Goal: Information Seeking & Learning: Learn about a topic

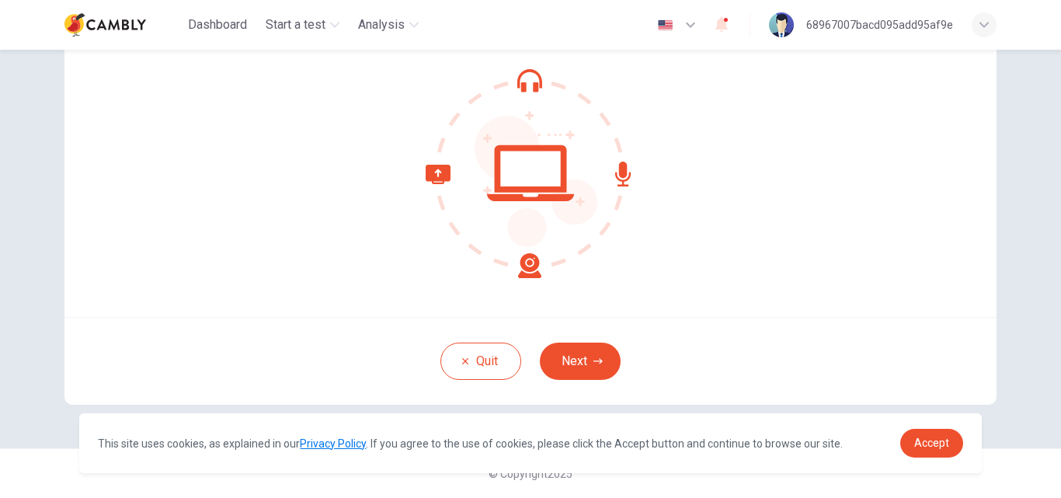
scroll to position [71, 0]
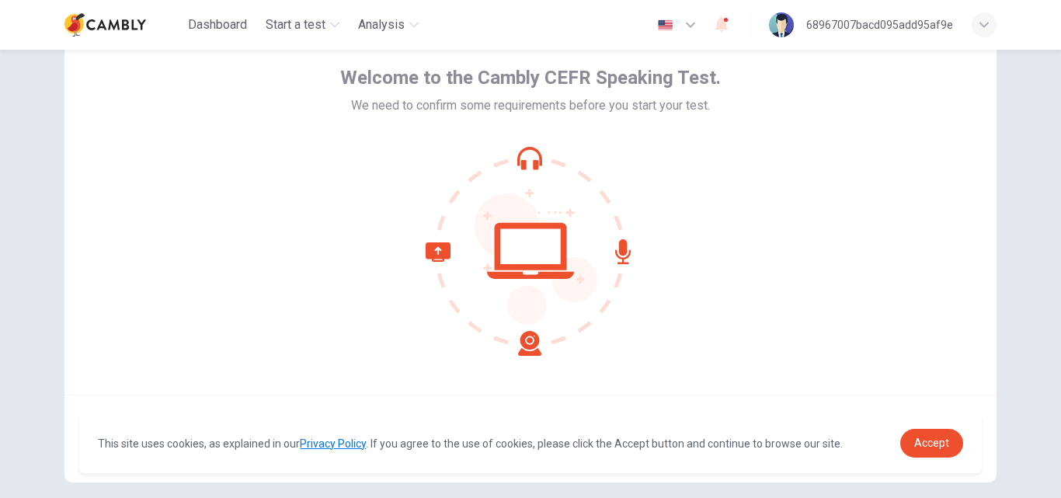
click at [690, 30] on icon "button" at bounding box center [690, 25] width 19 height 19
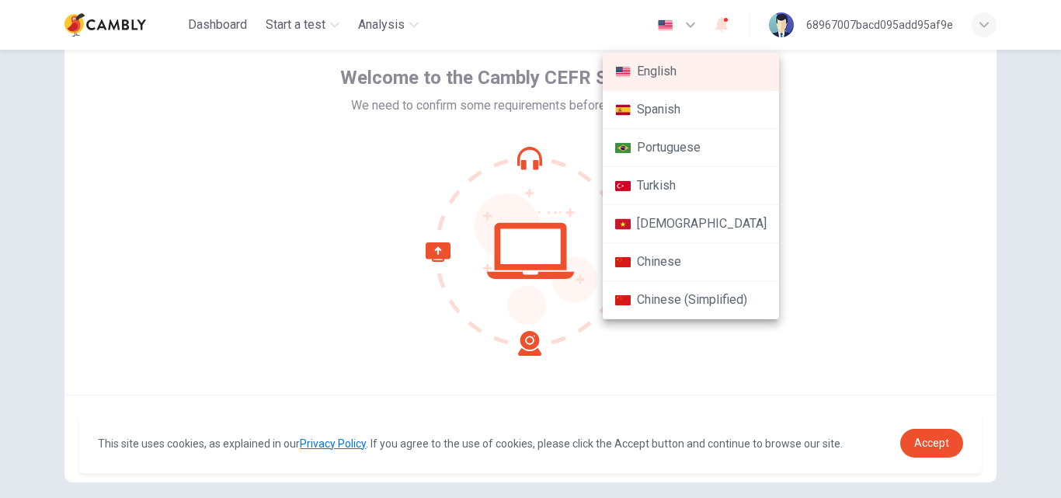
click at [685, 141] on li "Portuguese" at bounding box center [691, 148] width 176 height 38
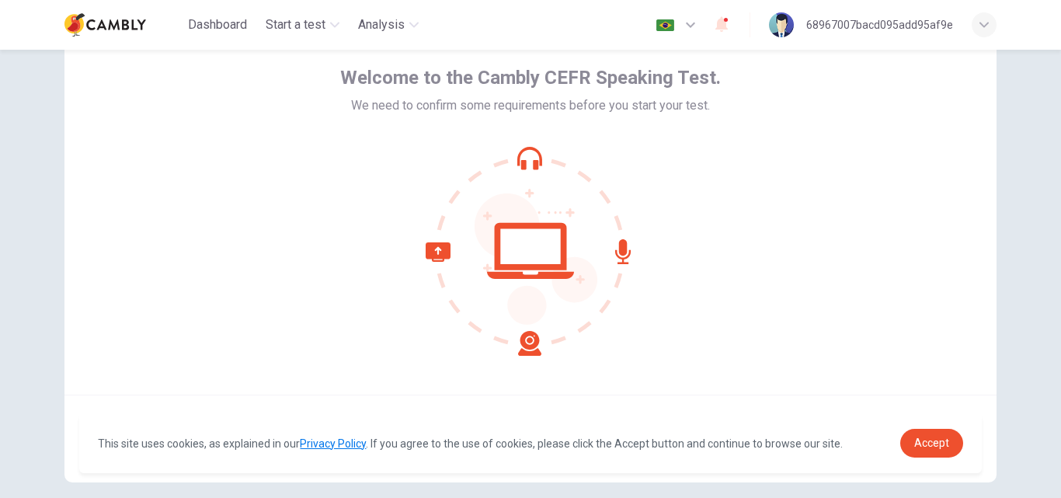
type input "**"
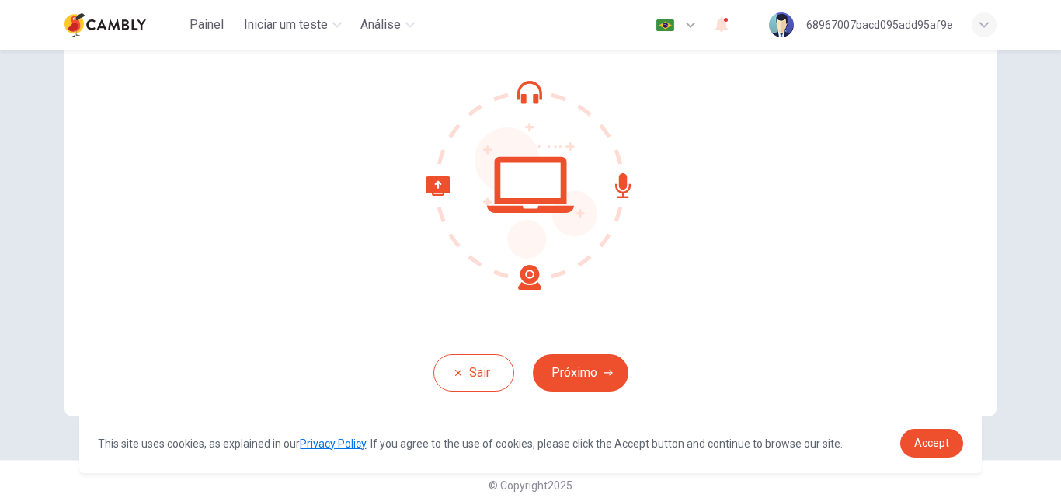
scroll to position [149, 0]
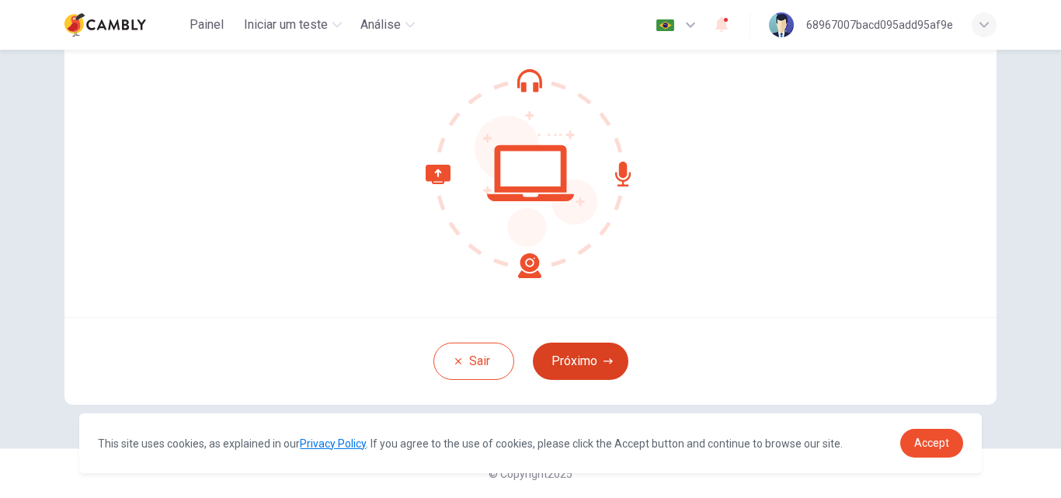
click at [602, 368] on button "Próximo" at bounding box center [581, 360] width 96 height 37
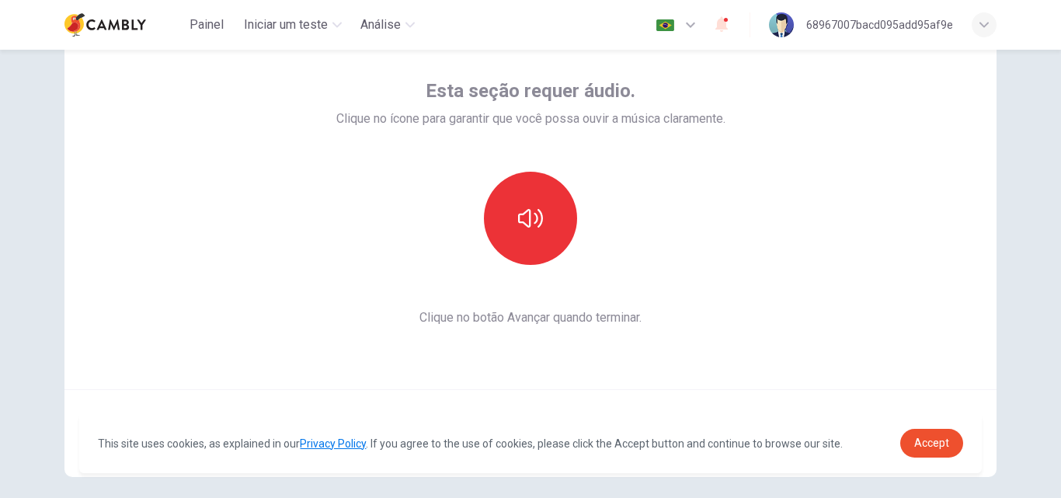
scroll to position [78, 0]
click at [545, 217] on button "button" at bounding box center [530, 217] width 93 height 93
click at [924, 436] on span "Accept" at bounding box center [931, 442] width 35 height 12
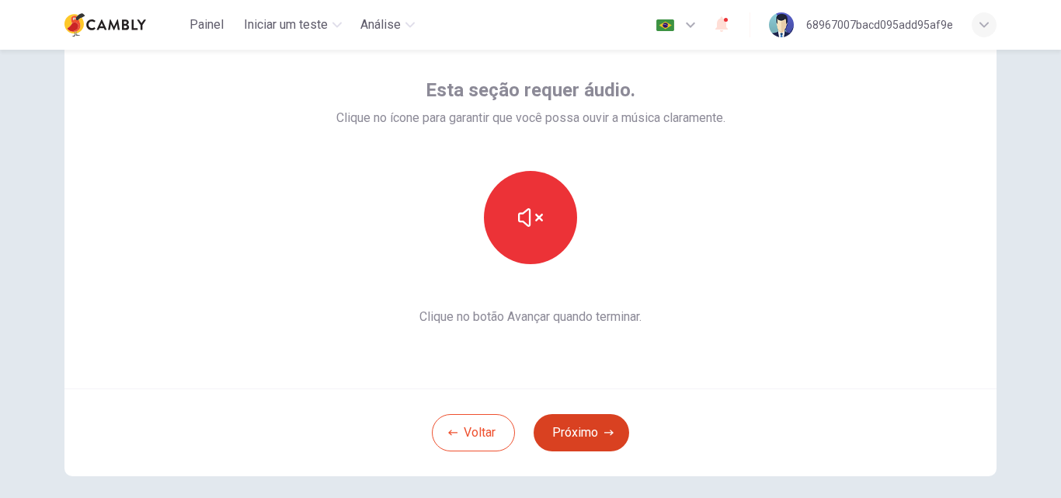
click at [583, 417] on button "Próximo" at bounding box center [581, 432] width 96 height 37
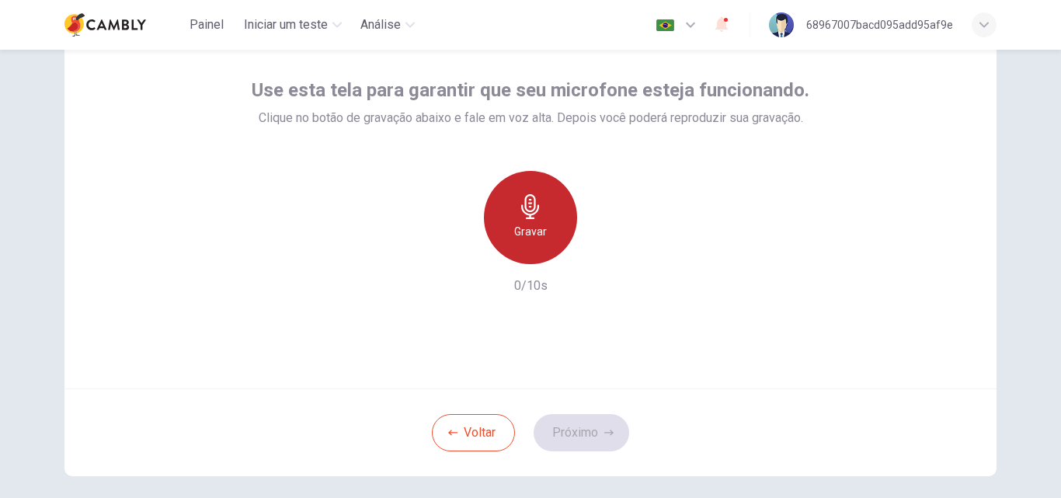
click at [527, 214] on icon "button" at bounding box center [530, 206] width 18 height 25
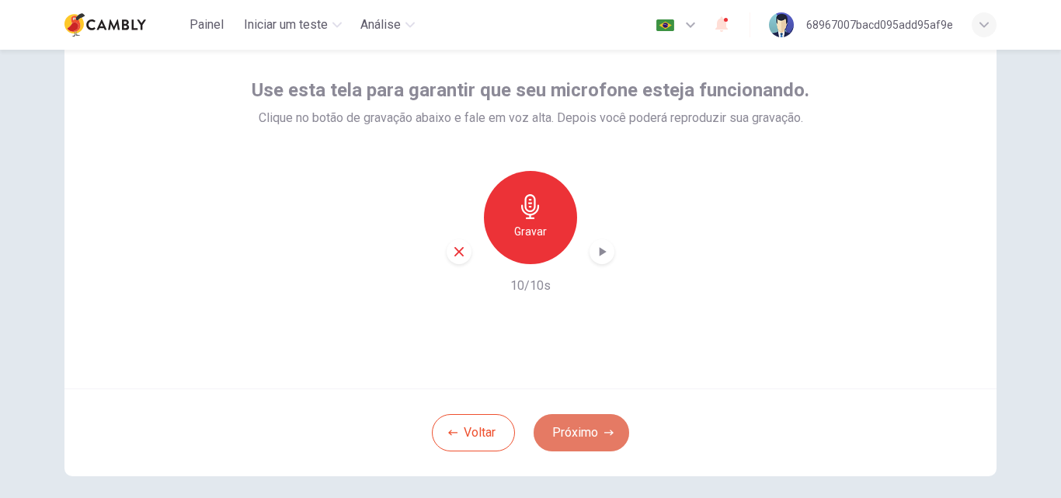
click at [578, 428] on button "Próximo" at bounding box center [581, 432] width 96 height 37
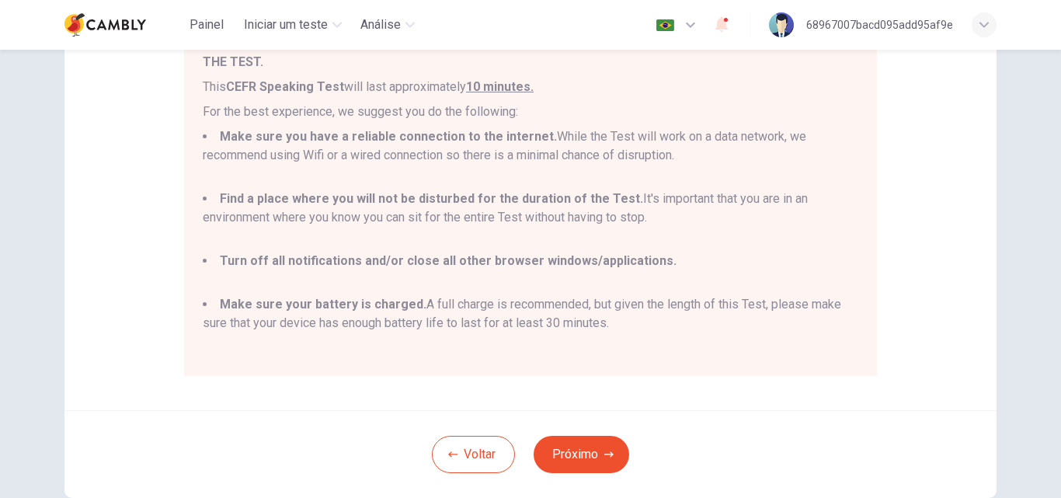
scroll to position [311, 0]
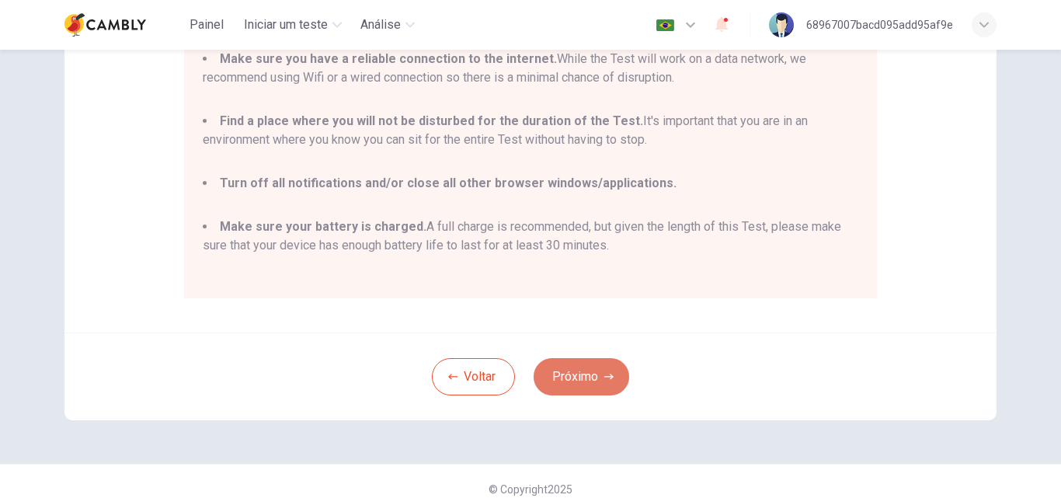
click at [569, 361] on button "Próximo" at bounding box center [581, 376] width 96 height 37
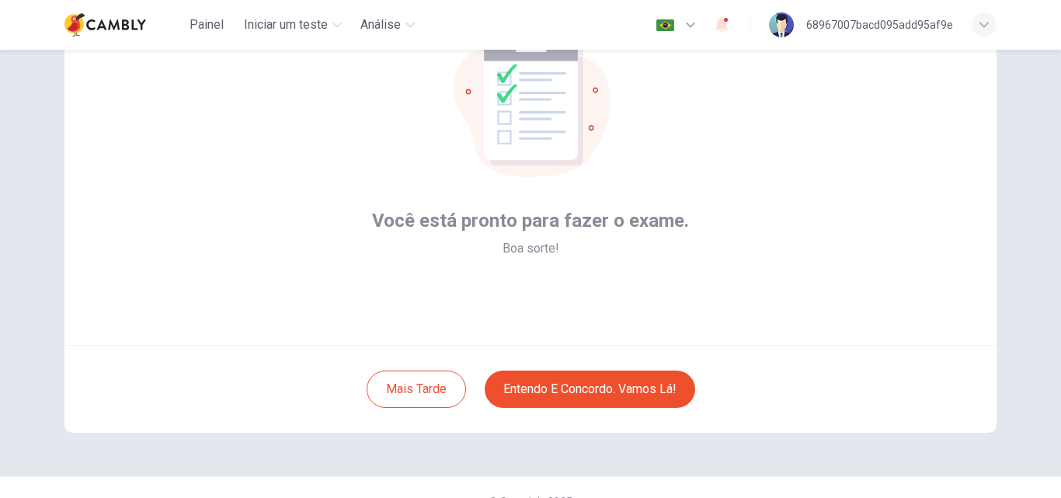
scroll to position [149, 0]
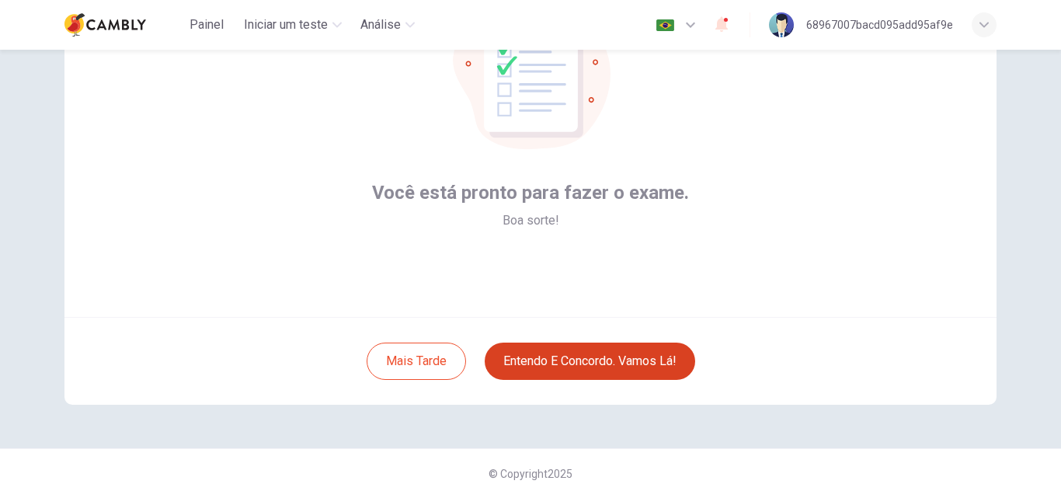
click at [559, 374] on button "Entendo e concordo. Vamos lá!" at bounding box center [590, 360] width 210 height 37
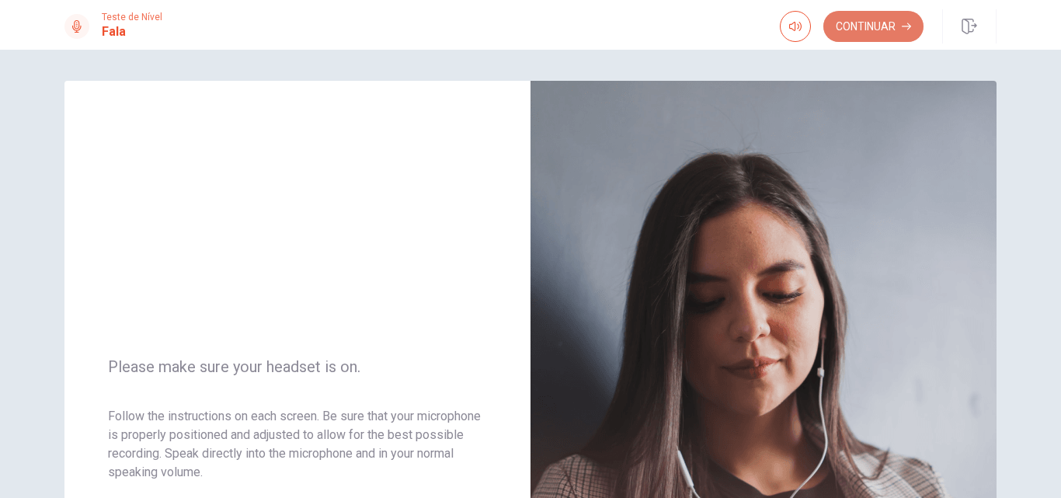
click at [873, 27] on button "Continuar" at bounding box center [873, 26] width 100 height 31
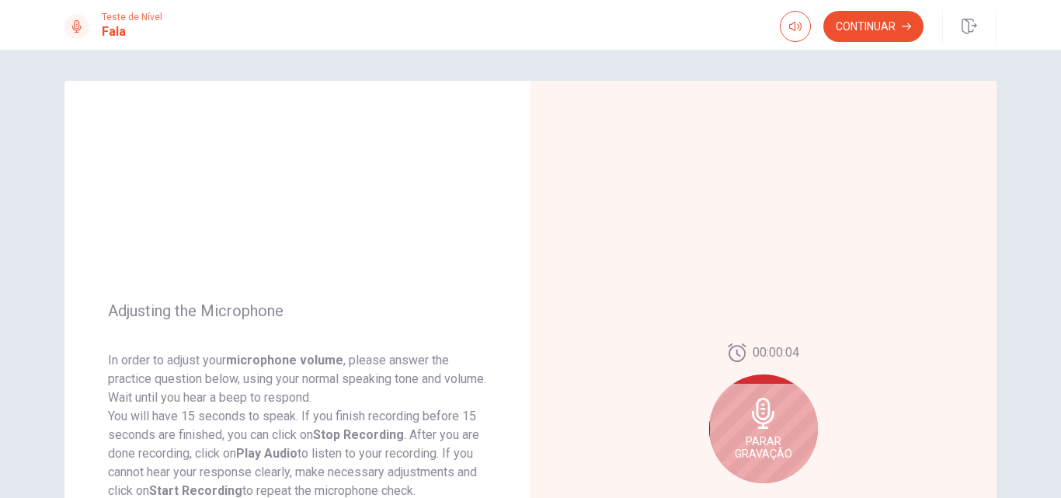
scroll to position [155, 0]
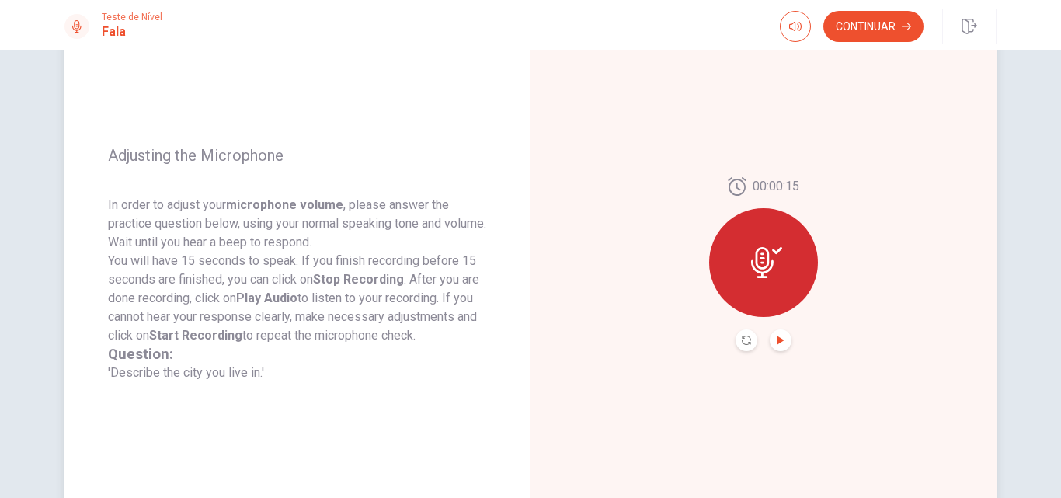
click at [777, 344] on icon "Play Audio" at bounding box center [780, 339] width 7 height 9
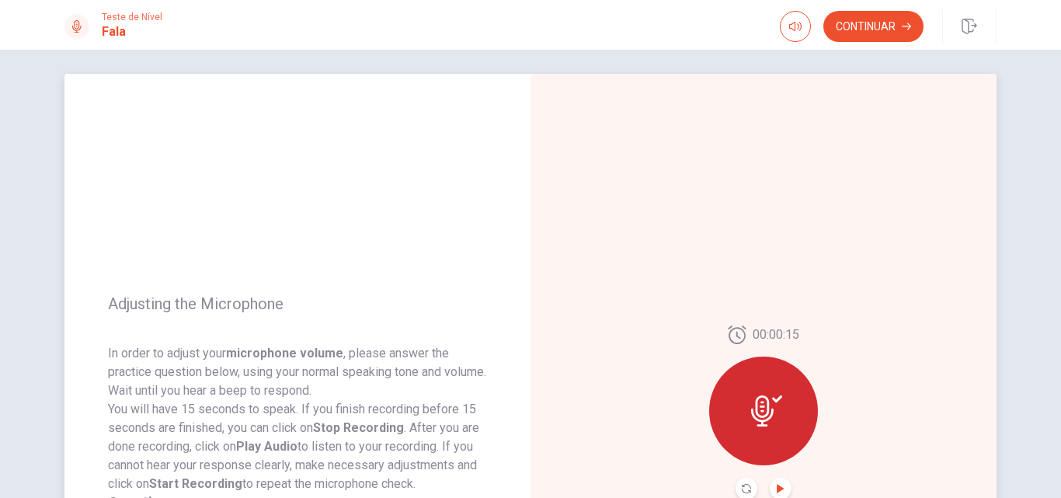
scroll to position [0, 0]
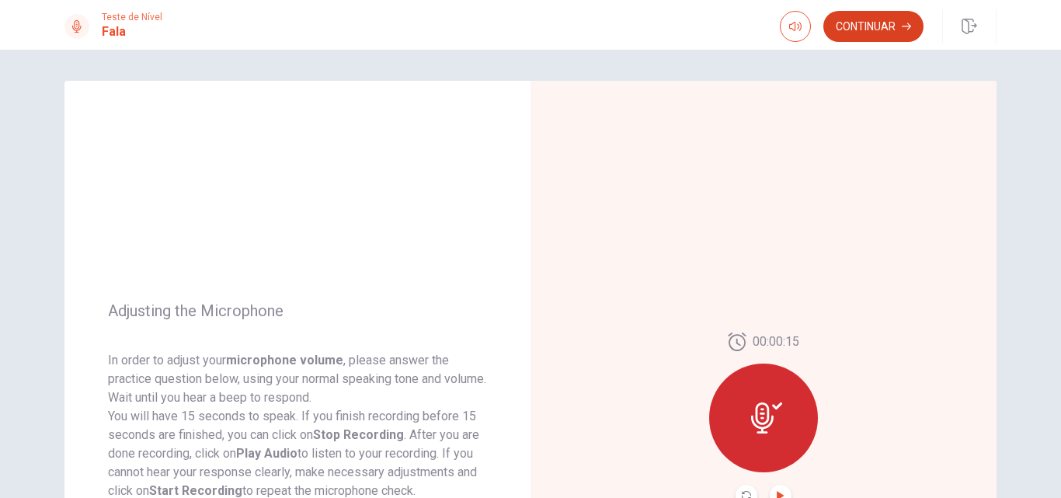
click at [884, 23] on button "Continuar" at bounding box center [873, 26] width 100 height 31
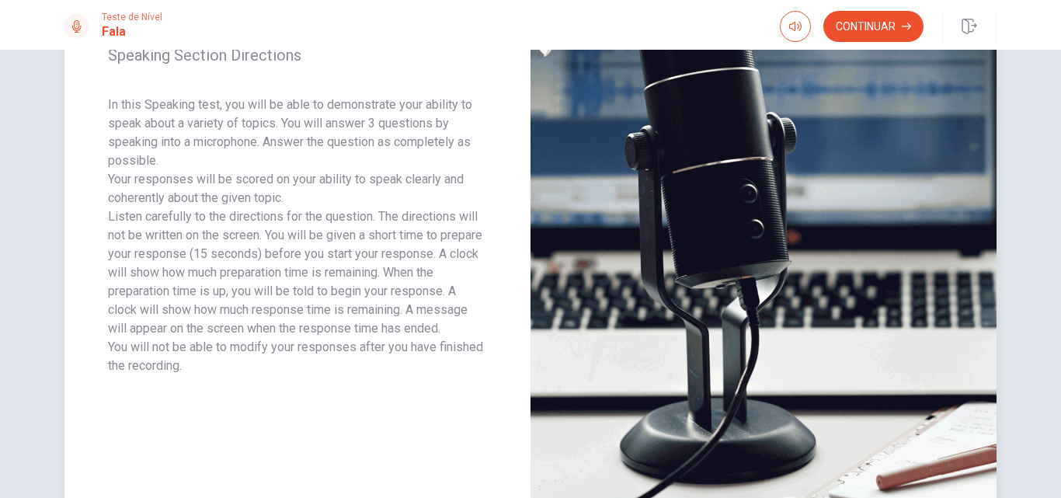
scroll to position [186, 0]
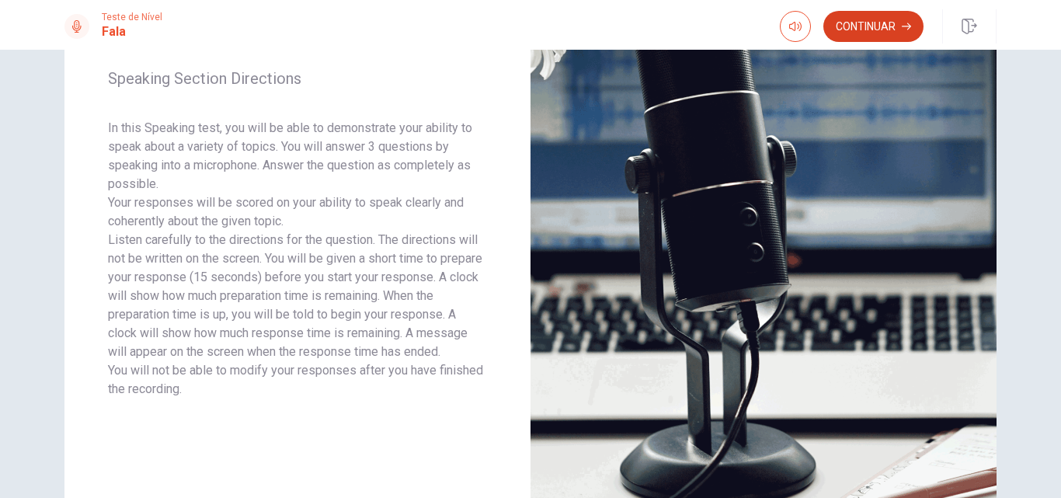
click at [880, 23] on button "Continuar" at bounding box center [873, 26] width 100 height 31
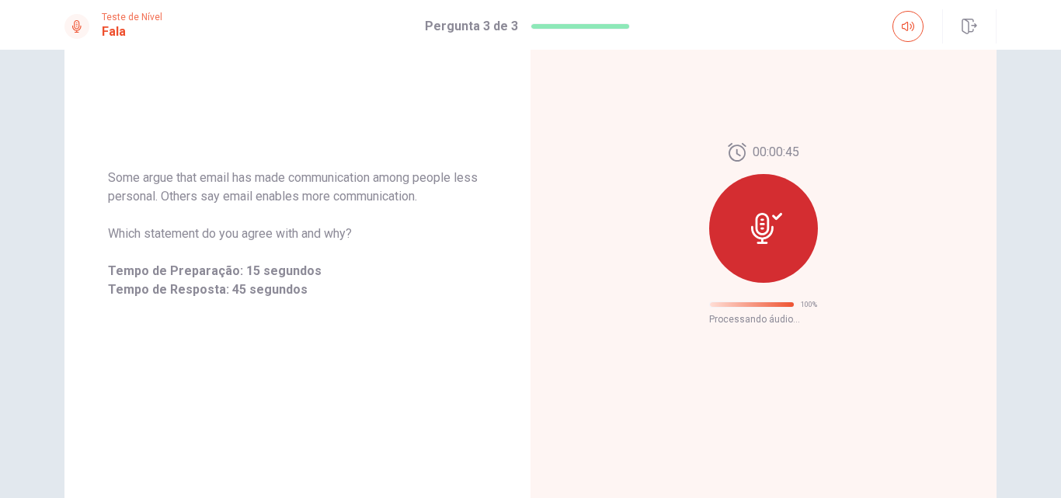
scroll to position [68, 0]
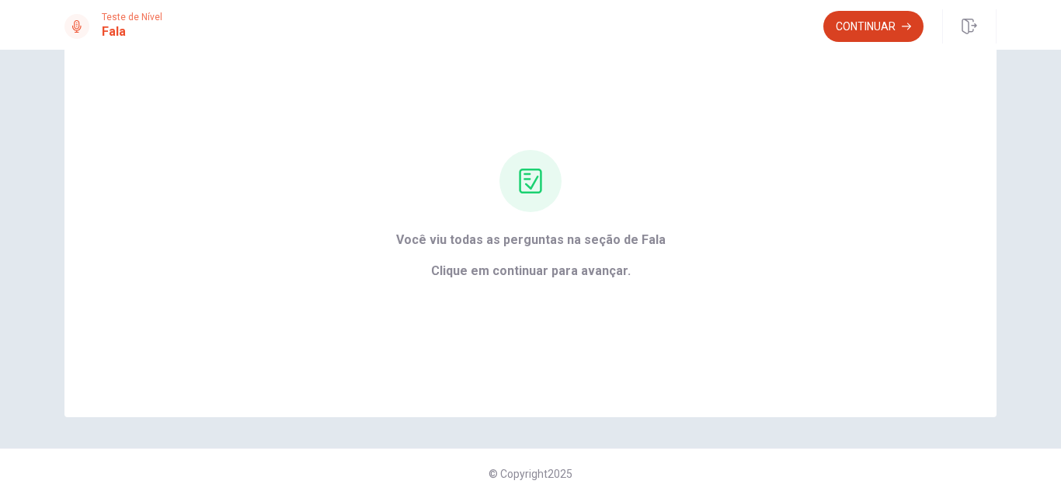
click at [867, 22] on button "Continuar" at bounding box center [873, 26] width 100 height 31
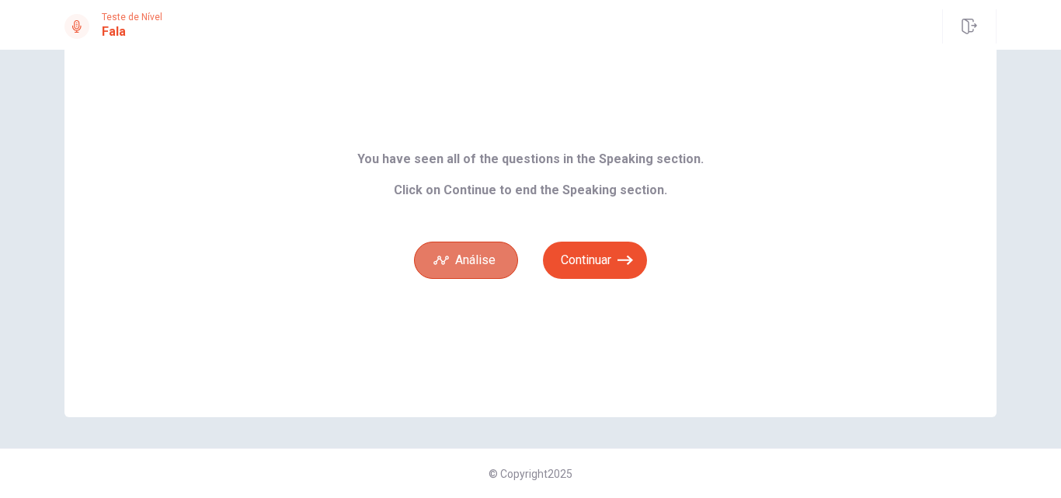
click at [462, 259] on button "Análise" at bounding box center [466, 259] width 104 height 37
